Goal: Task Accomplishment & Management: Manage account settings

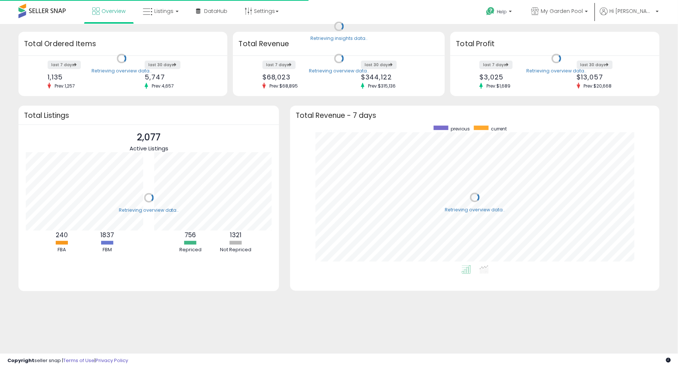
scroll to position [140, 354]
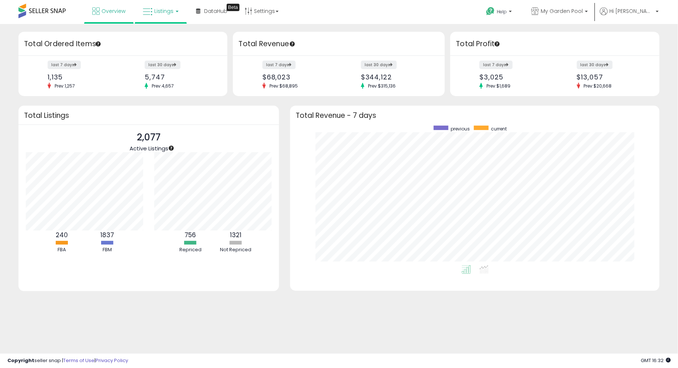
click at [152, 18] on link "Listings" at bounding box center [160, 11] width 47 height 22
click at [154, 42] on link at bounding box center [166, 38] width 51 height 15
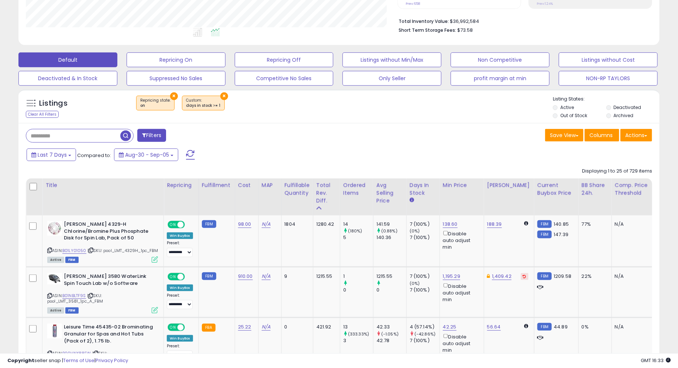
scroll to position [187, 0]
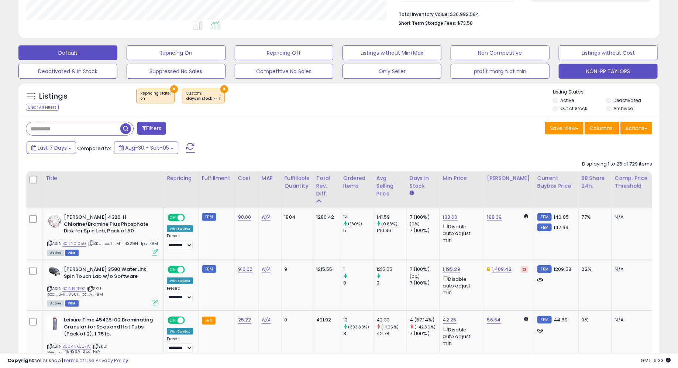
click at [585, 72] on button "NON-RP TAYLORS" at bounding box center [608, 71] width 99 height 15
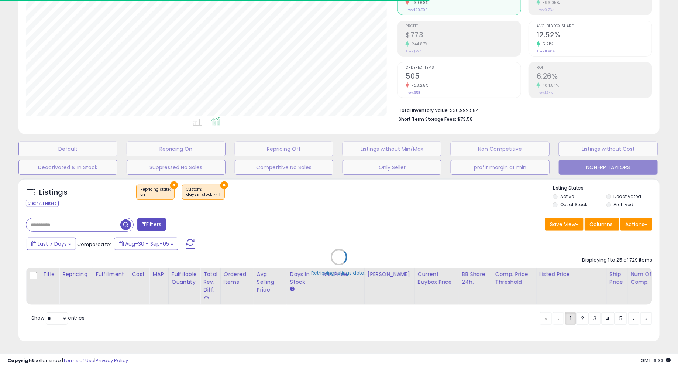
type input "*********"
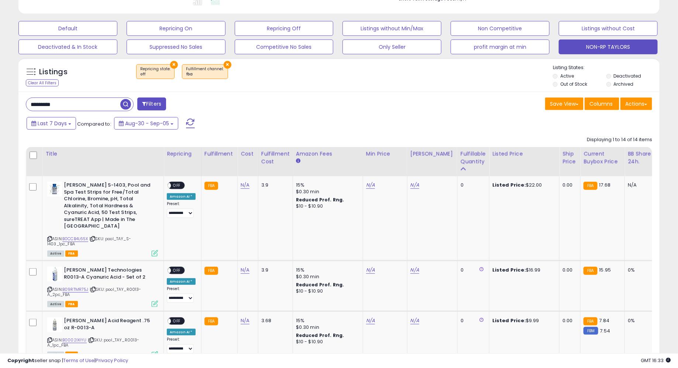
scroll to position [228, 0]
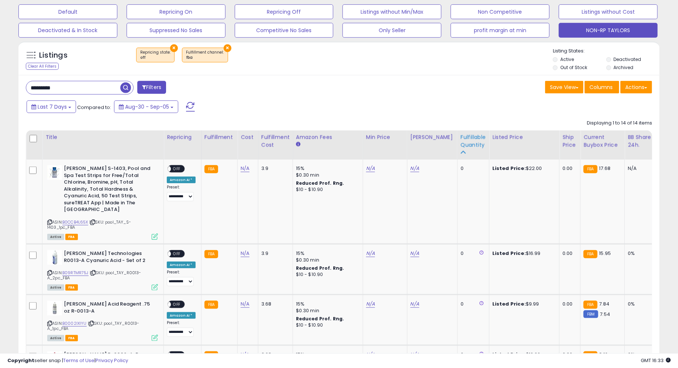
click at [461, 145] on div "Fulfillable Quantity" at bounding box center [473, 141] width 25 height 16
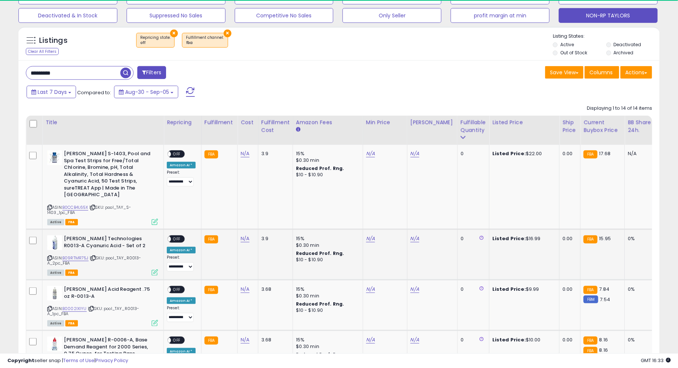
scroll to position [254, 0]
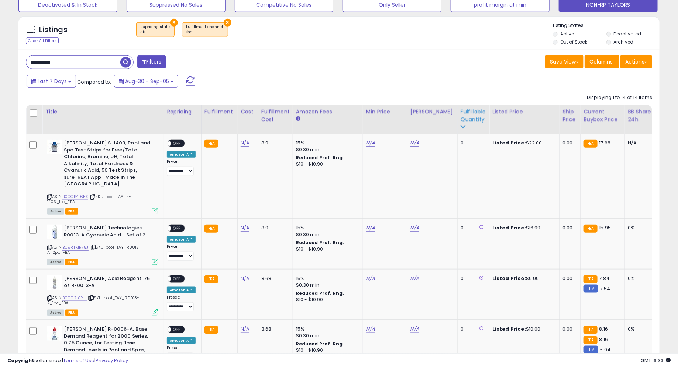
click at [461, 123] on div "Fulfillable Quantity" at bounding box center [473, 119] width 25 height 23
click at [461, 121] on div "Fulfillable Quantity" at bounding box center [473, 116] width 25 height 16
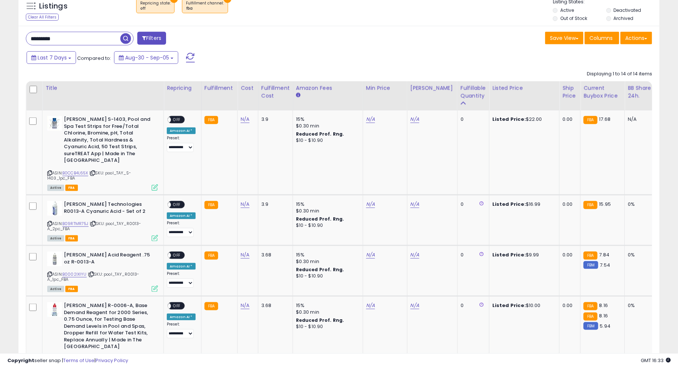
scroll to position [281, 0]
